Goal: Task Accomplishment & Management: Complete application form

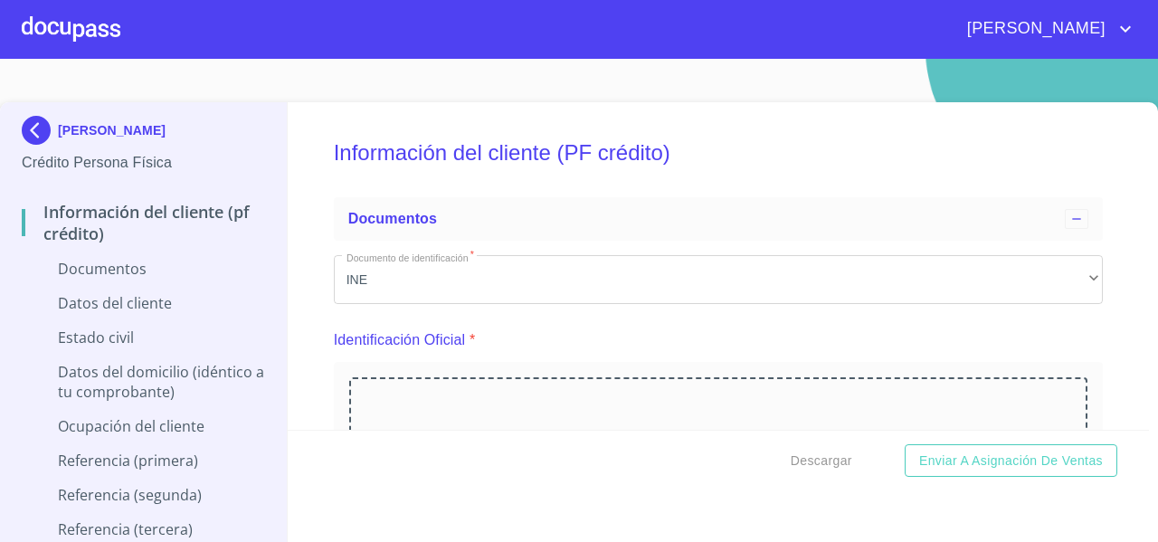
scroll to position [2607, 0]
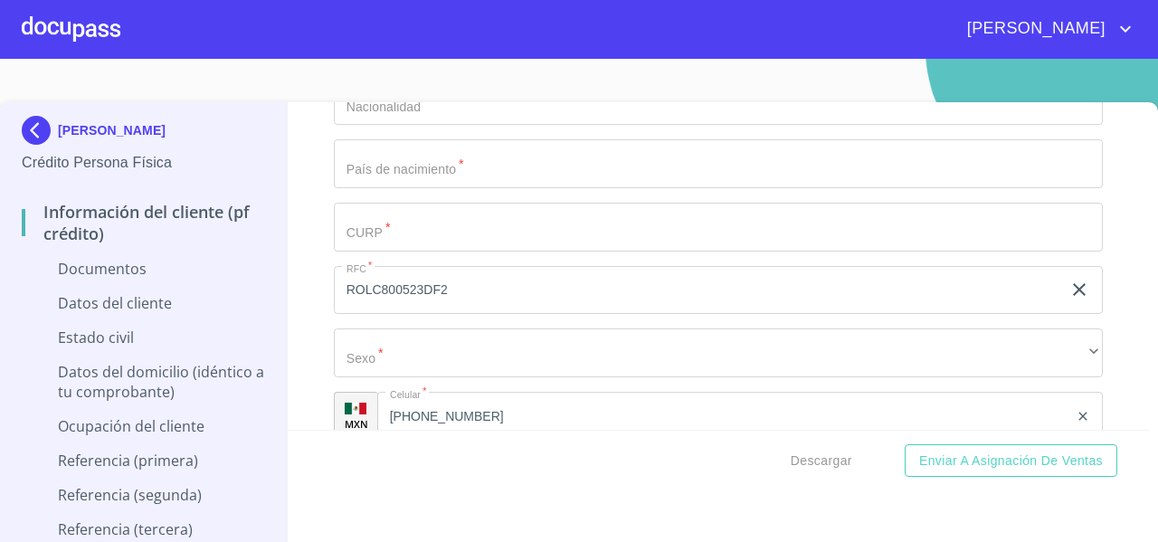
click at [89, 32] on div at bounding box center [71, 29] width 99 height 58
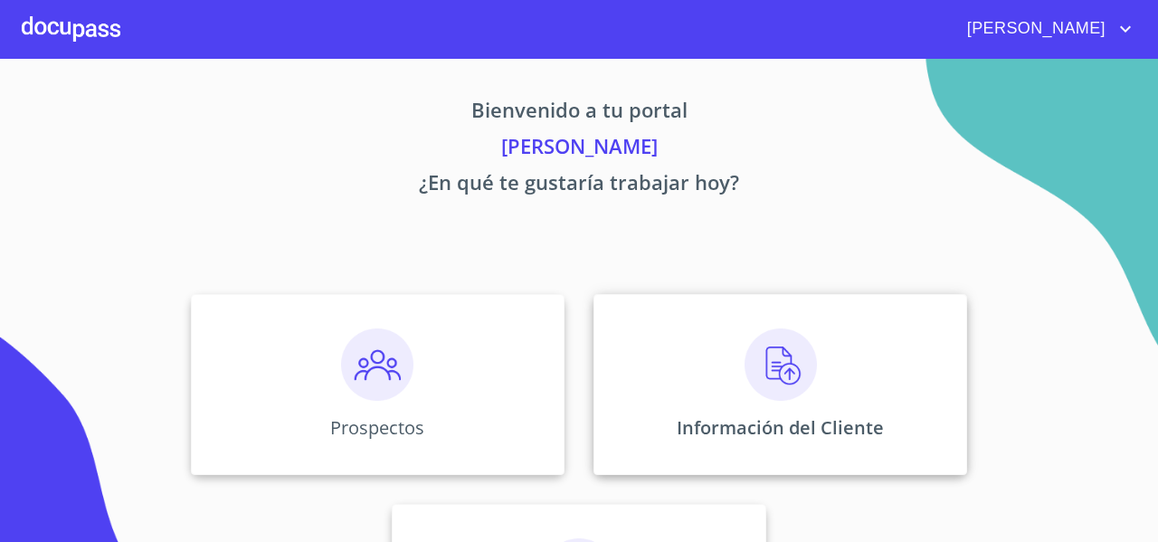
click at [635, 347] on div "Información del Cliente" at bounding box center [781, 384] width 374 height 181
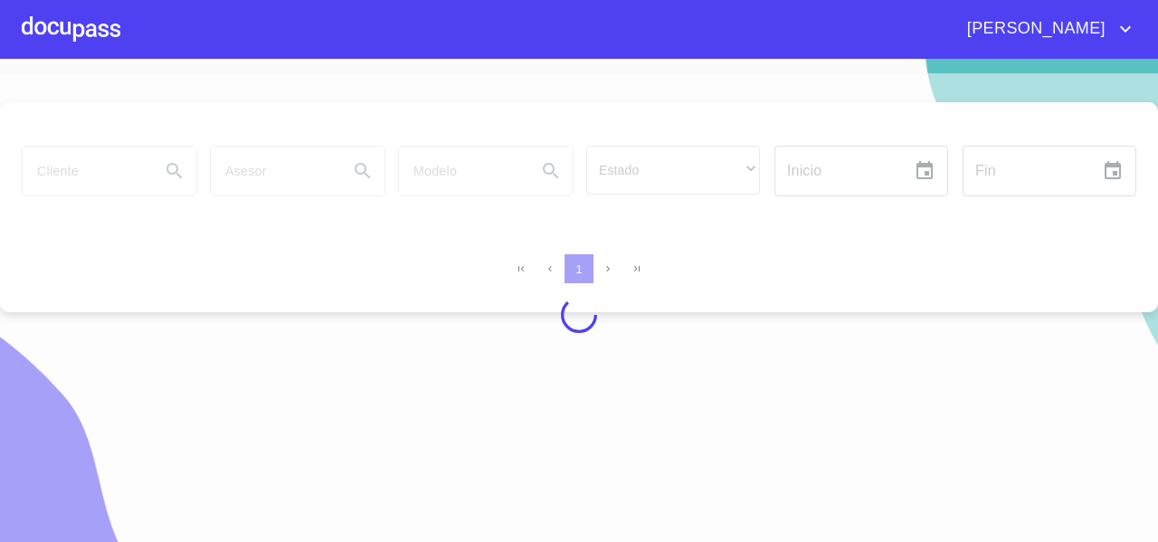
click at [107, 183] on div at bounding box center [579, 314] width 1158 height 483
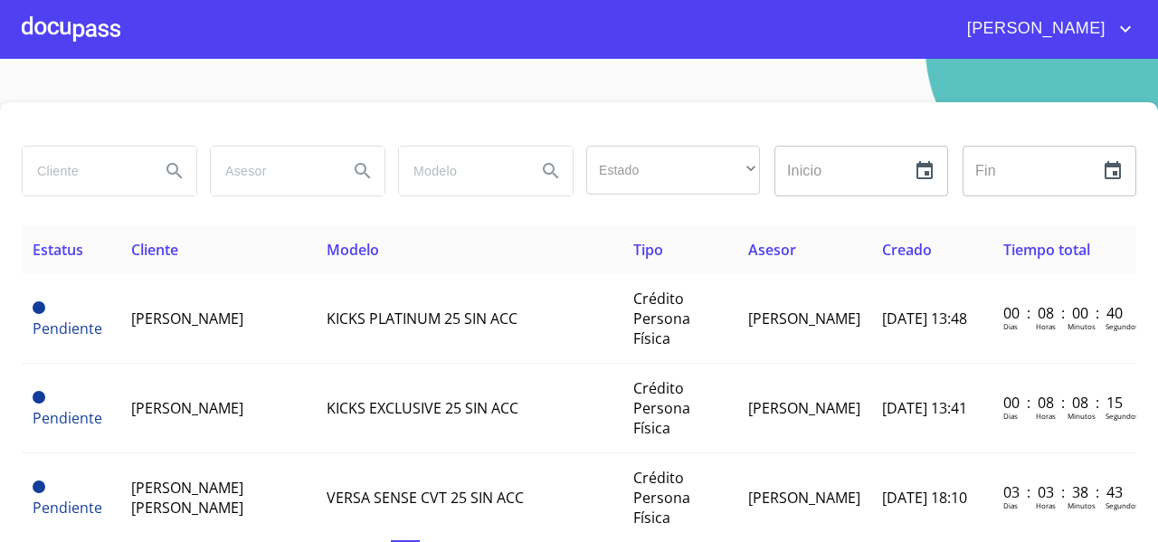
click at [114, 177] on input "search" at bounding box center [84, 171] width 123 height 49
click at [154, 171] on button "Search" at bounding box center [174, 170] width 43 height 43
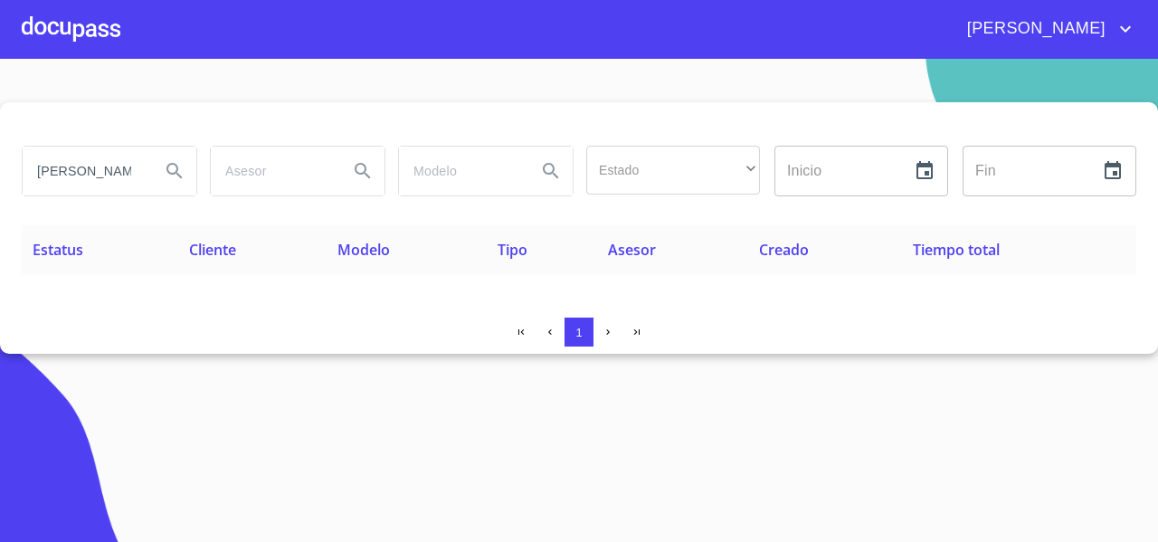
click at [133, 178] on input "[PERSON_NAME]" at bounding box center [84, 171] width 123 height 49
drag, startPoint x: 145, startPoint y: 169, endPoint x: 0, endPoint y: 186, distance: 145.8
click at [0, 186] on div "[PERSON_NAME] Estado ​ ​ Inicio ​ Fin ​ Estatus Cliente Modelo Tipo Asesor Crea…" at bounding box center [579, 228] width 1158 height 252
click at [138, 182] on input "[PERSON_NAME]" at bounding box center [84, 171] width 123 height 49
drag, startPoint x: 146, startPoint y: 172, endPoint x: 0, endPoint y: 199, distance: 148.2
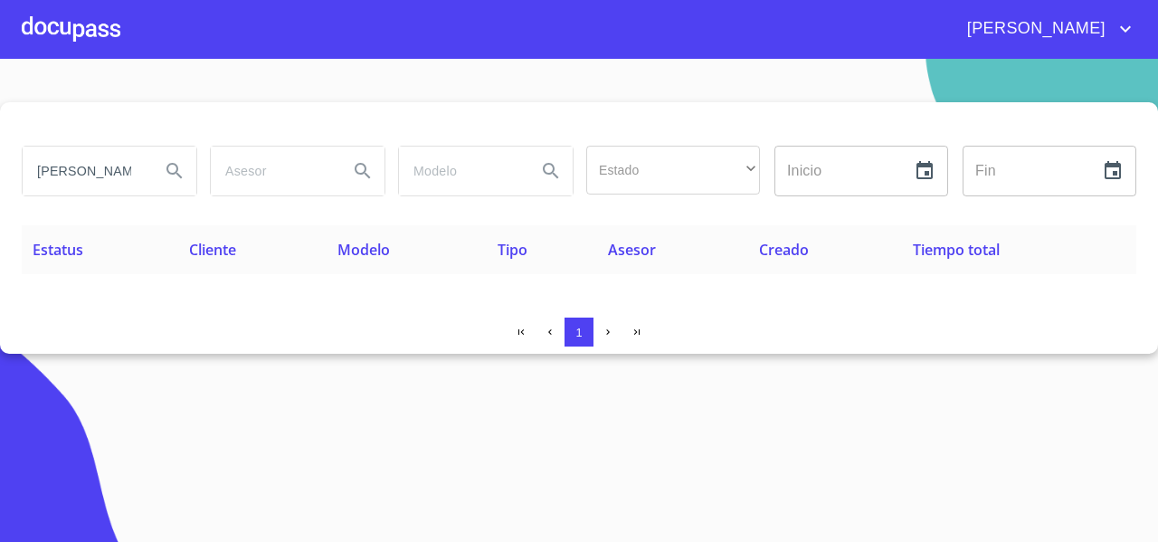
click at [0, 199] on div "[PERSON_NAME] LES Estado ​ ​ Inicio ​ Fin ​ Estatus Cliente Modelo Tipo Asesor …" at bounding box center [579, 228] width 1158 height 252
click at [118, 166] on input "[PERSON_NAME]" at bounding box center [84, 171] width 123 height 49
type input "C"
click at [90, 38] on div at bounding box center [71, 29] width 99 height 58
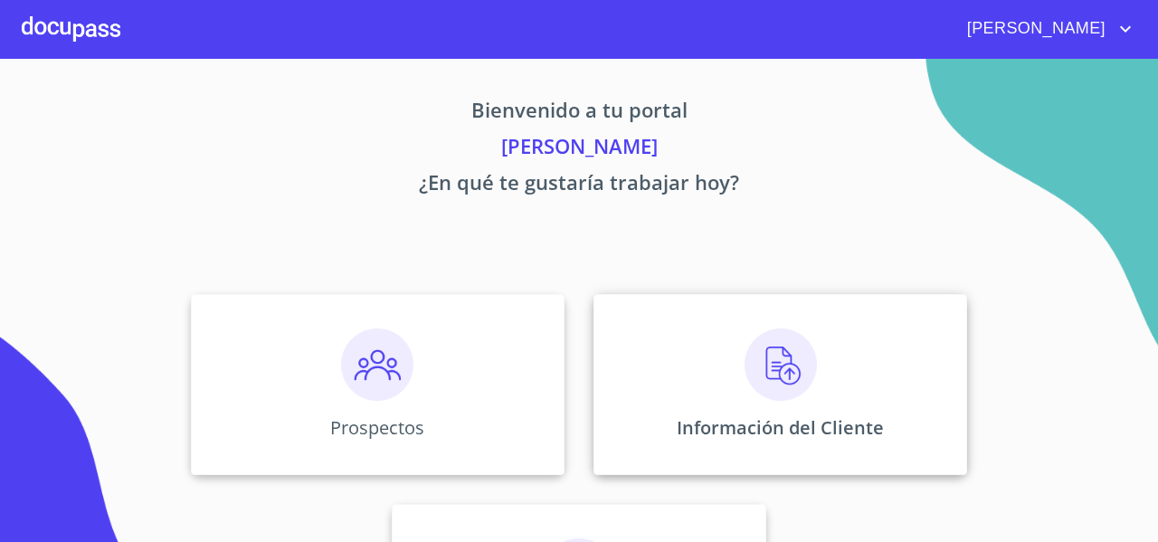
click at [660, 303] on div "Información del Cliente" at bounding box center [781, 384] width 374 height 181
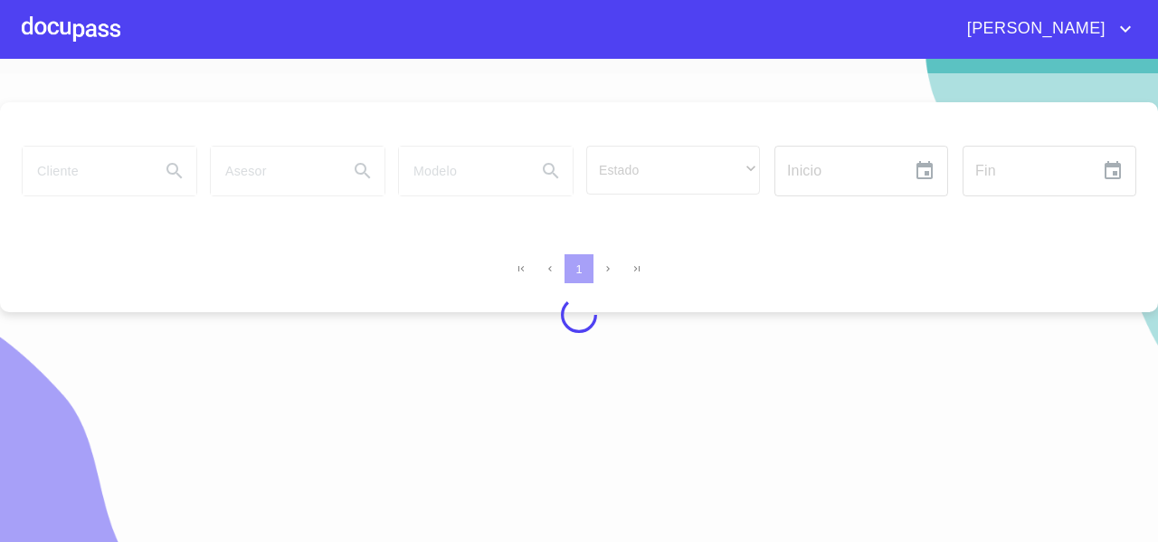
click at [94, 175] on div at bounding box center [579, 314] width 1158 height 483
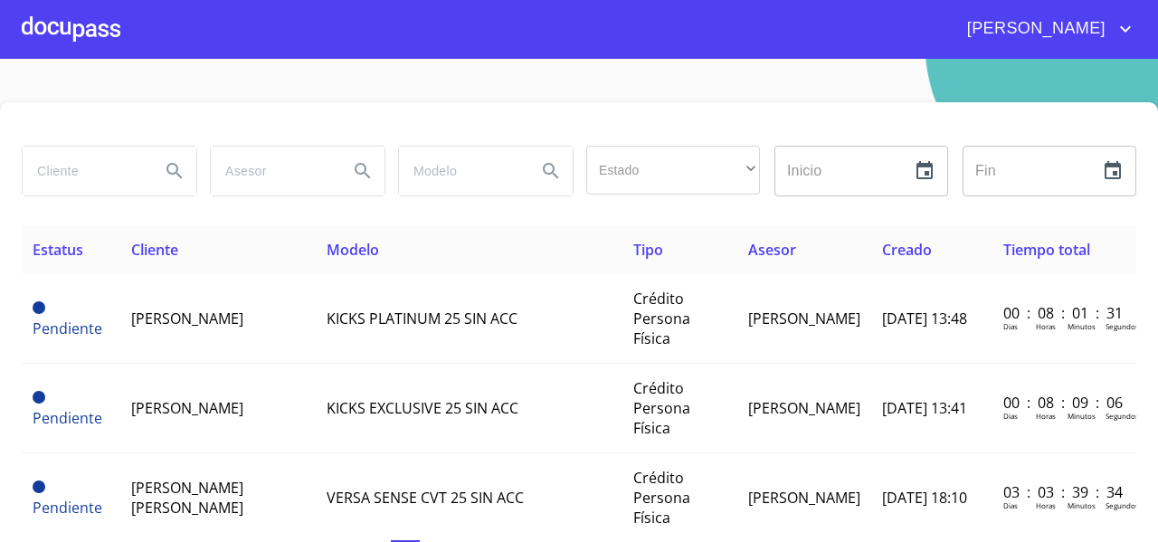
click at [105, 177] on input "search" at bounding box center [84, 171] width 123 height 49
paste input "[PERSON_NAME] [PERSON_NAME]"
type input "[PERSON_NAME] [PERSON_NAME]"
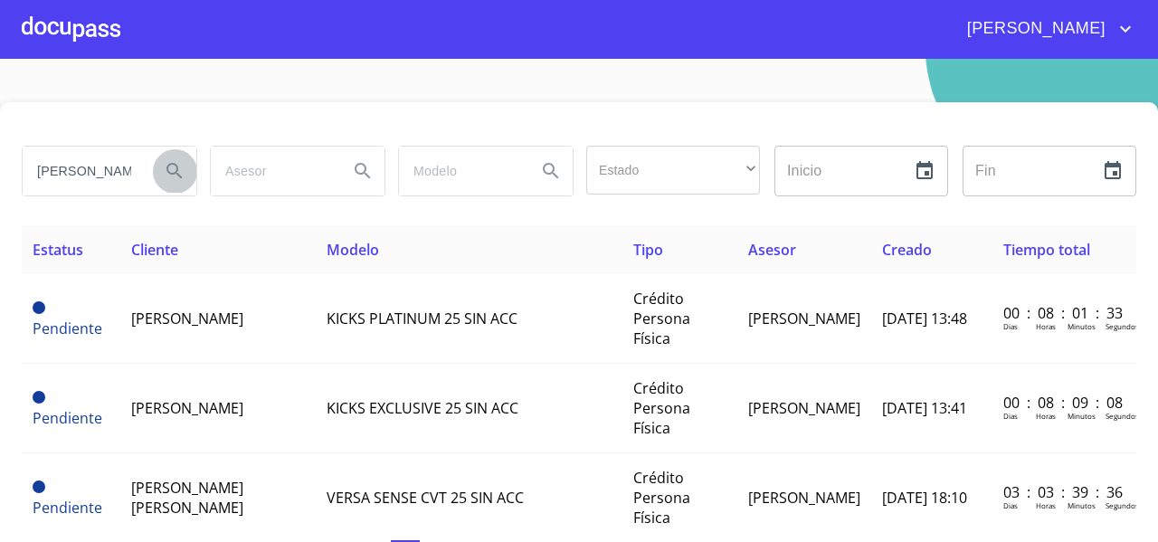
click at [159, 175] on button "Search" at bounding box center [174, 170] width 43 height 43
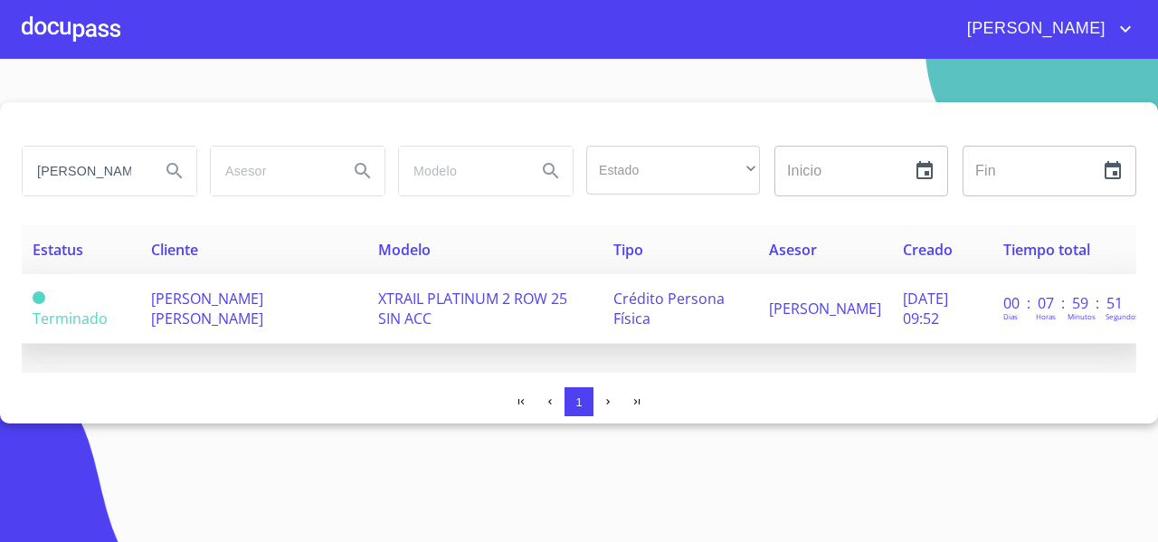
click at [263, 300] on span "[PERSON_NAME] [PERSON_NAME]" at bounding box center [207, 309] width 112 height 40
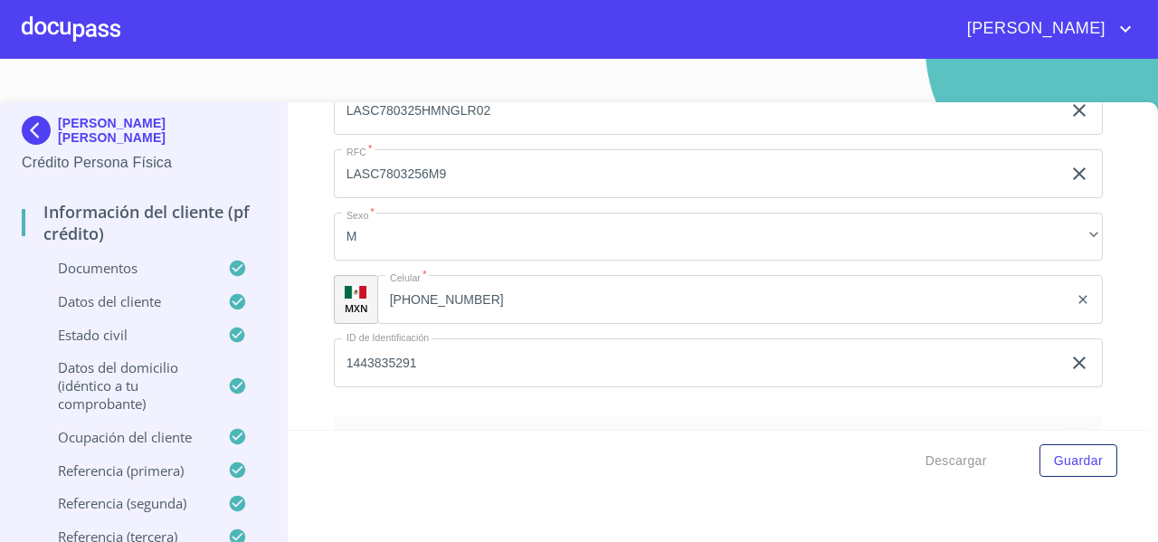
scroll to position [3869, 0]
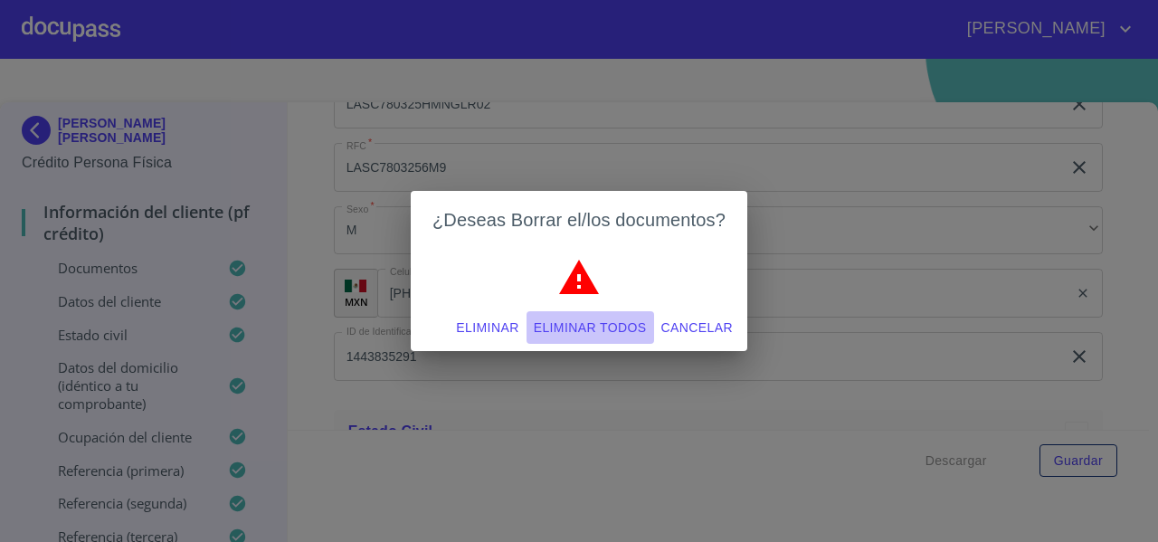
click at [614, 323] on span "Eliminar todos" at bounding box center [590, 328] width 113 height 23
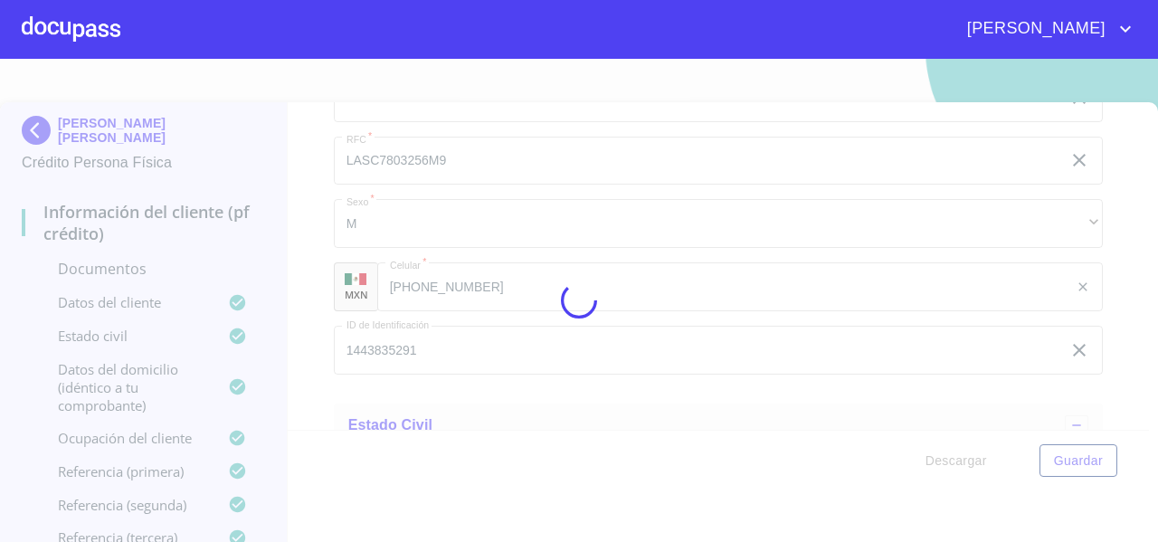
click at [521, 347] on div at bounding box center [579, 300] width 1158 height 483
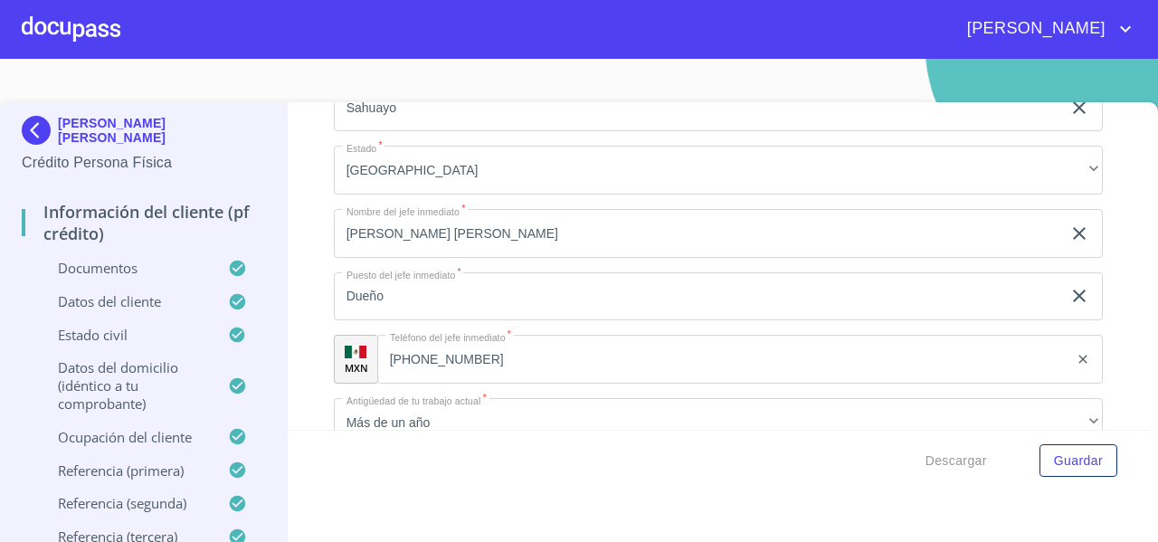
scroll to position [6642, 0]
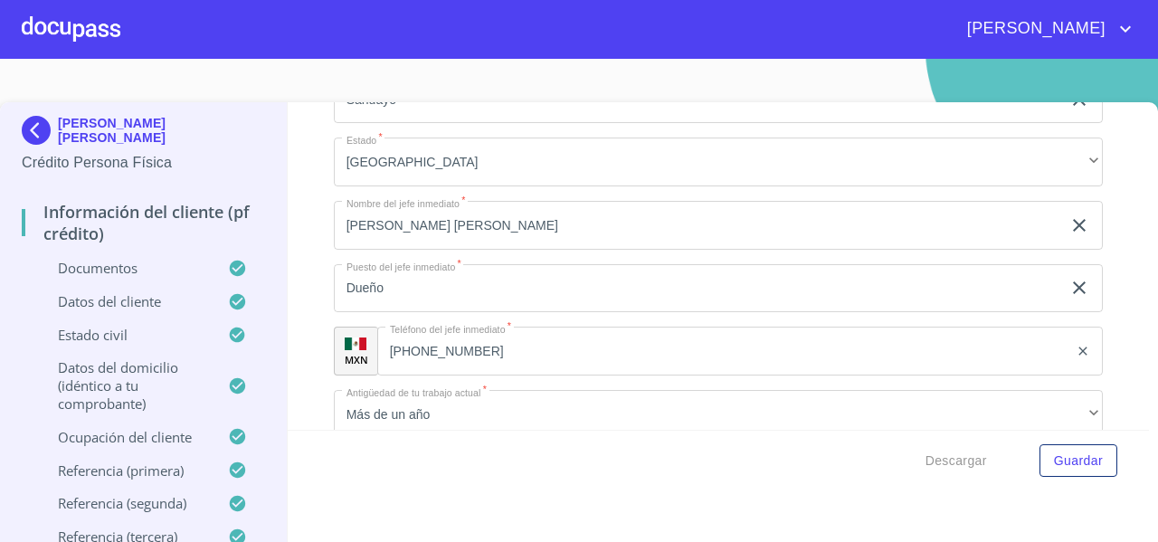
click at [27, 119] on img at bounding box center [40, 130] width 36 height 29
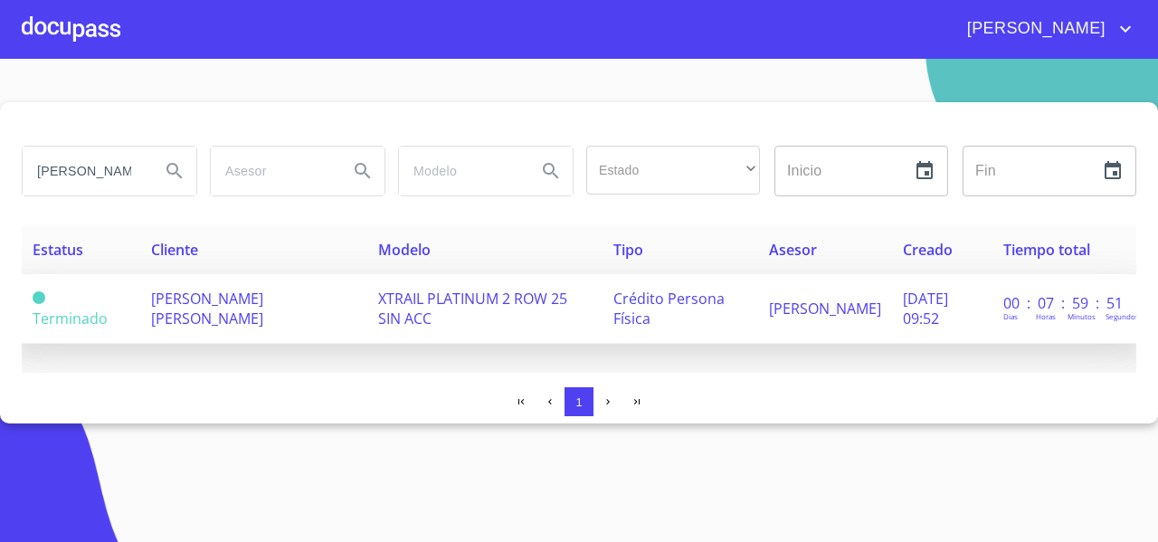
click at [175, 309] on span "[PERSON_NAME] [PERSON_NAME]" at bounding box center [207, 309] width 112 height 40
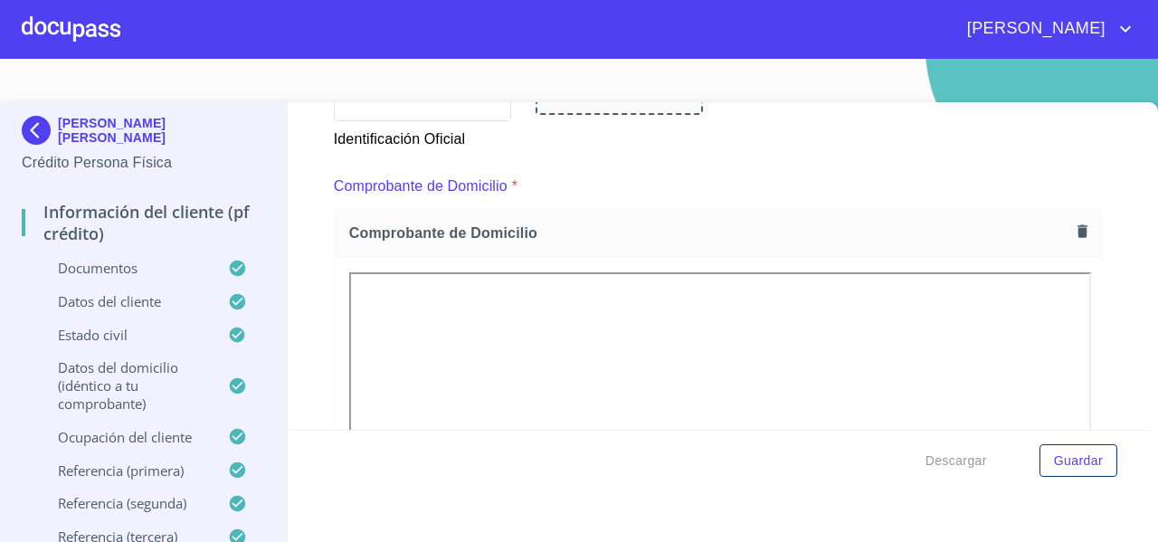
scroll to position [935, 0]
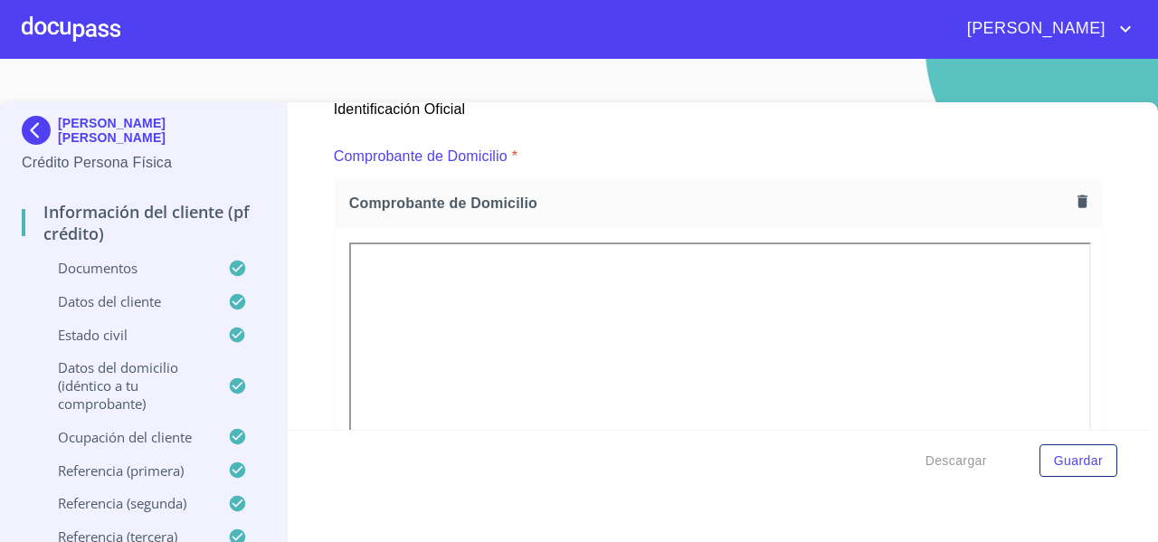
click at [34, 127] on img at bounding box center [40, 130] width 36 height 29
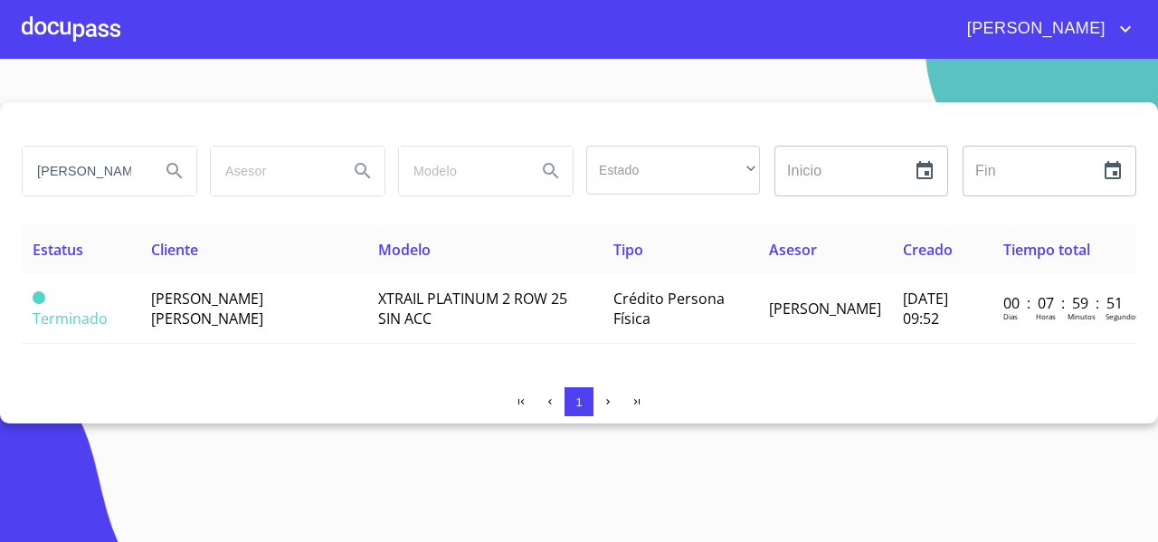
click at [92, 23] on div at bounding box center [71, 29] width 99 height 58
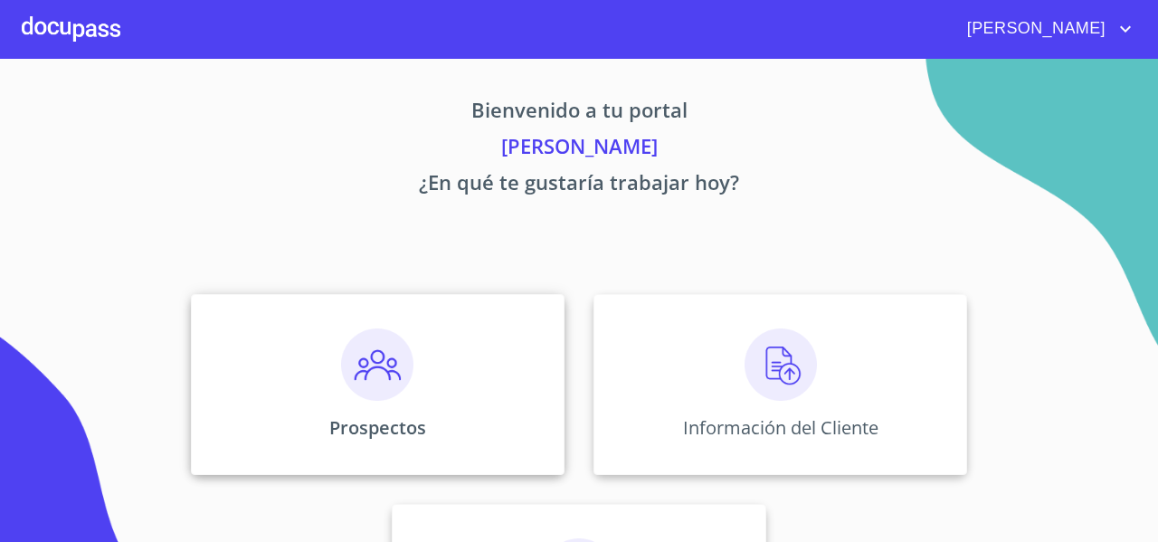
scroll to position [156, 0]
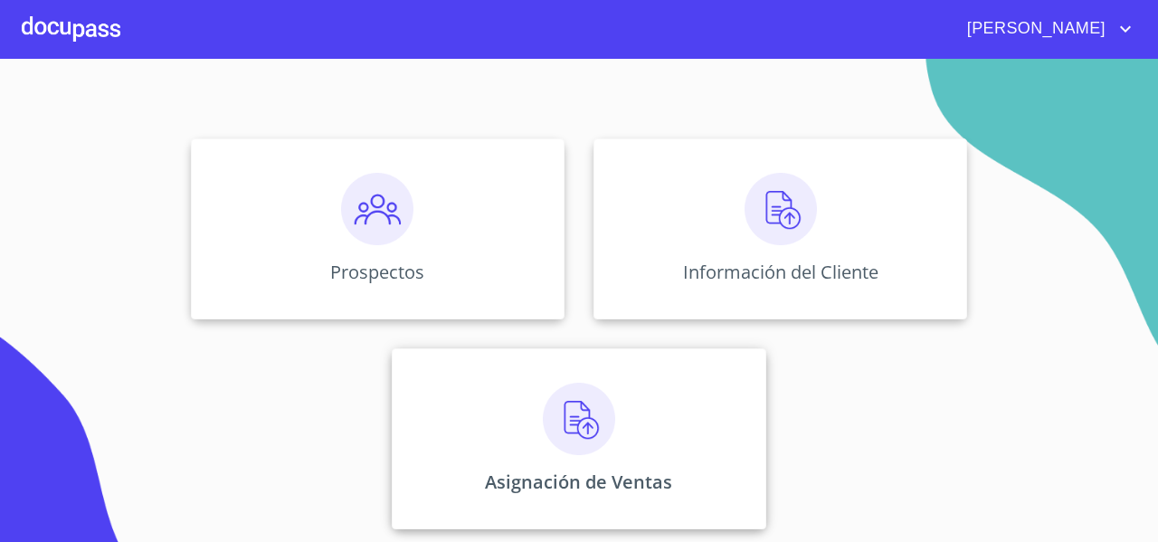
click at [468, 399] on div "Asignación de Ventas" at bounding box center [579, 438] width 374 height 181
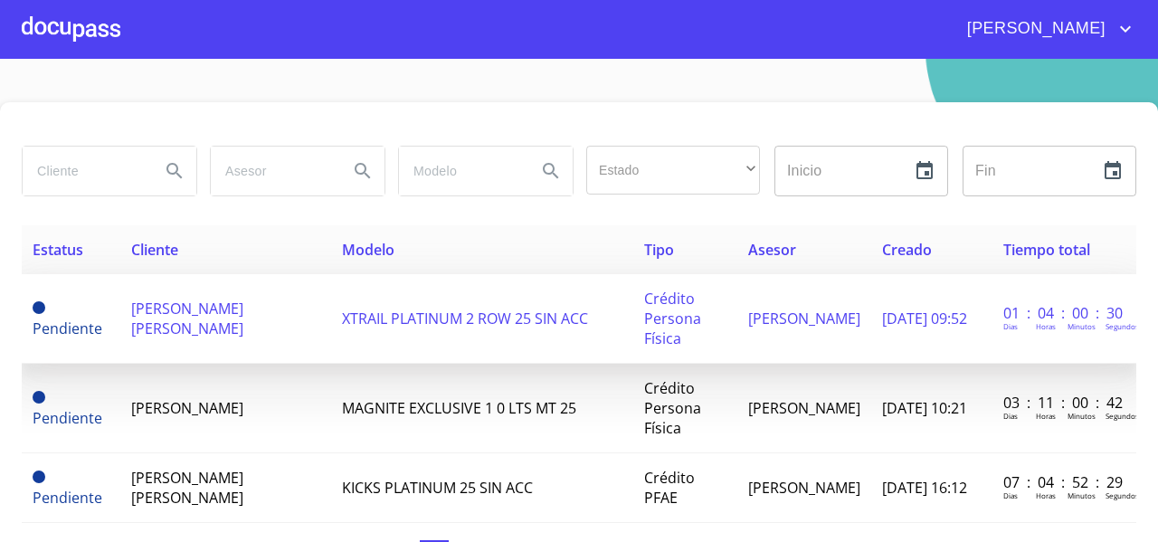
click at [195, 338] on td "[PERSON_NAME] [PERSON_NAME]" at bounding box center [226, 319] width 212 height 90
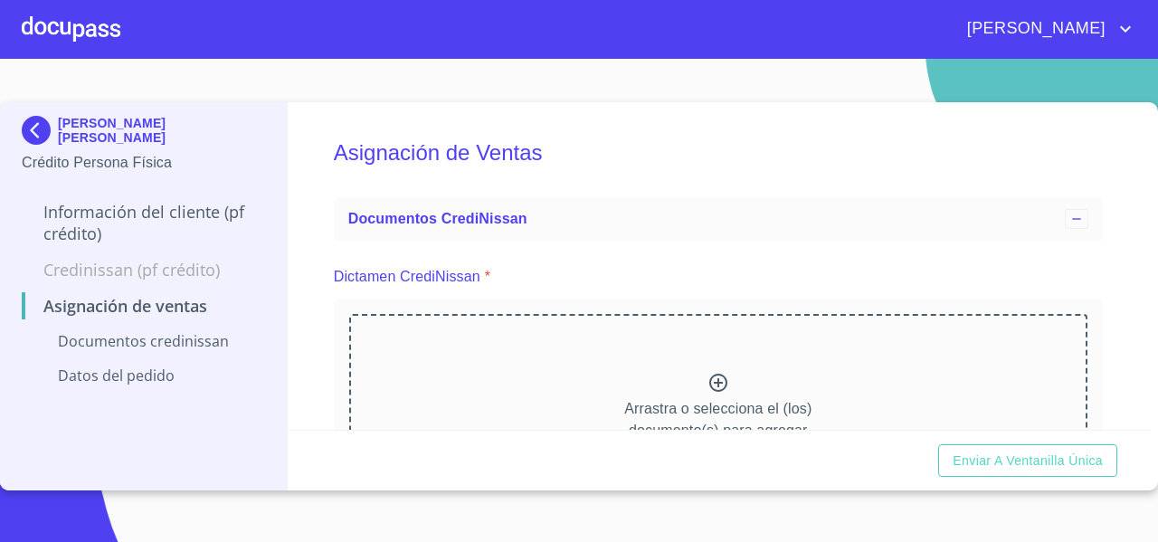
click at [32, 127] on img at bounding box center [40, 130] width 36 height 29
